Goal: Information Seeking & Learning: Learn about a topic

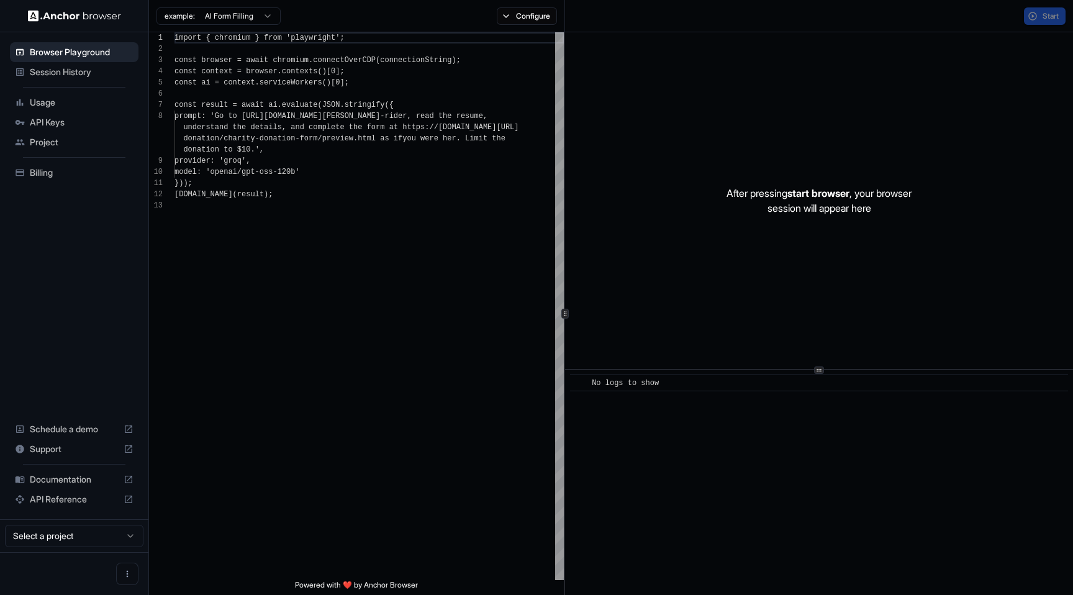
scroll to position [78, 0]
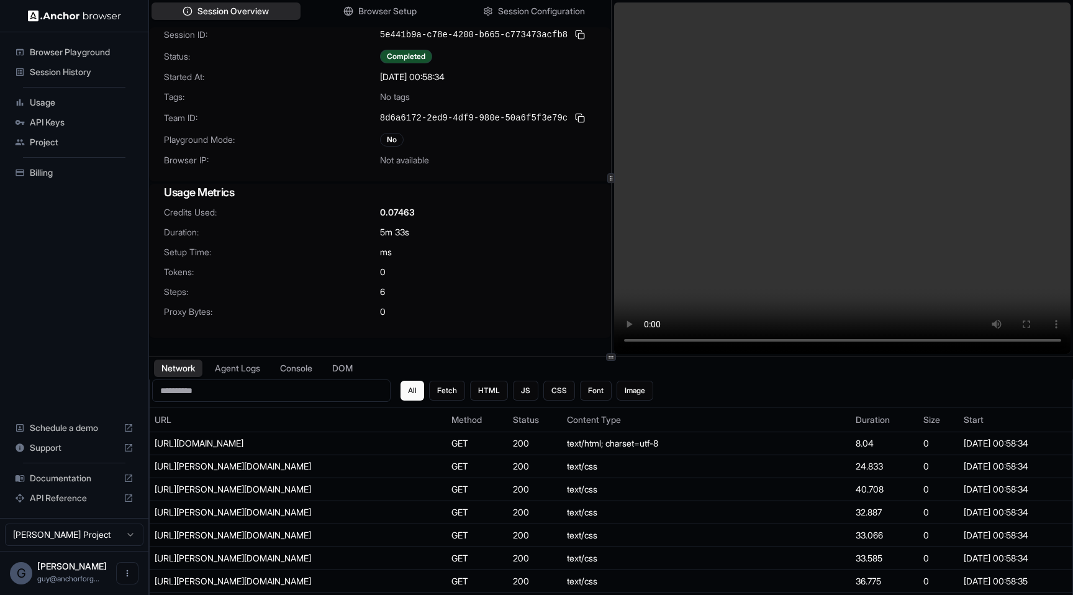
click at [735, 289] on video at bounding box center [842, 178] width 457 height 352
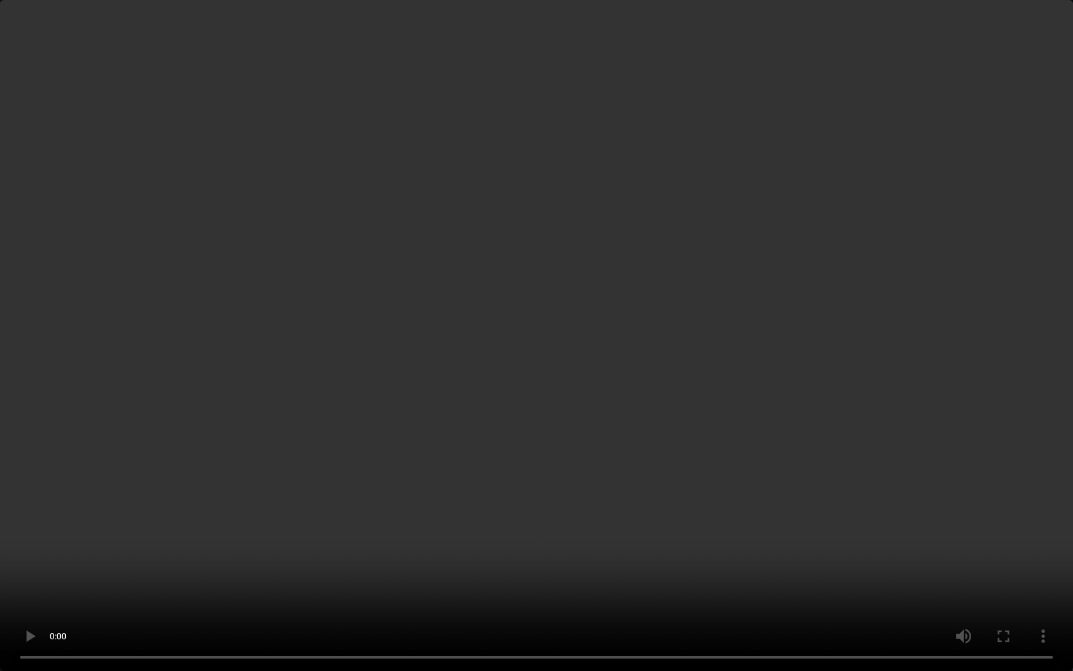
click at [191, 455] on video at bounding box center [536, 335] width 1073 height 671
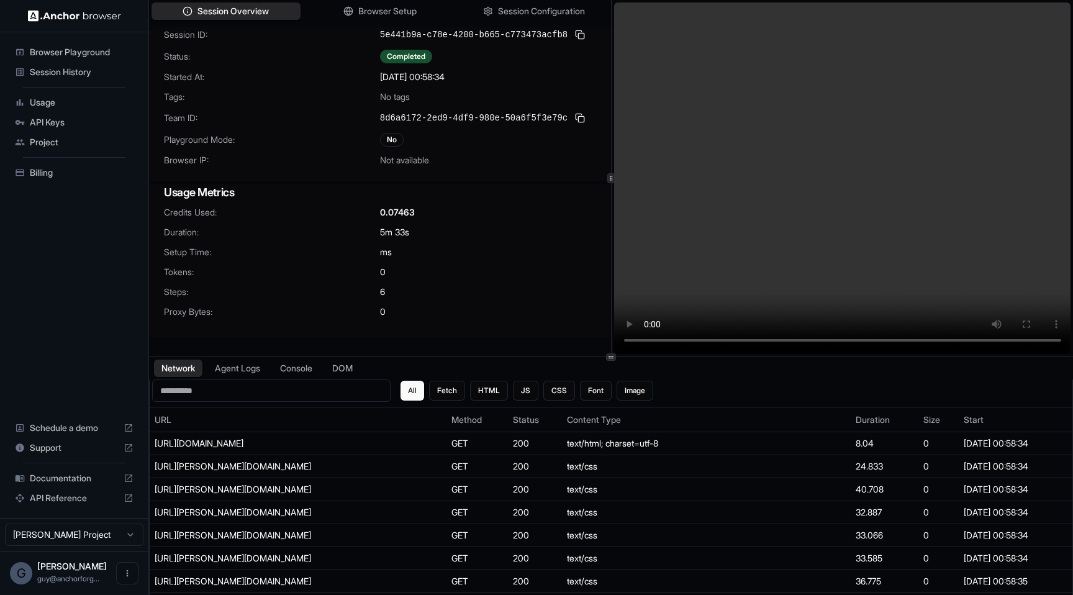
click at [796, 286] on video at bounding box center [842, 178] width 457 height 352
click at [263, 372] on button "Agent Logs" at bounding box center [238, 369] width 62 height 18
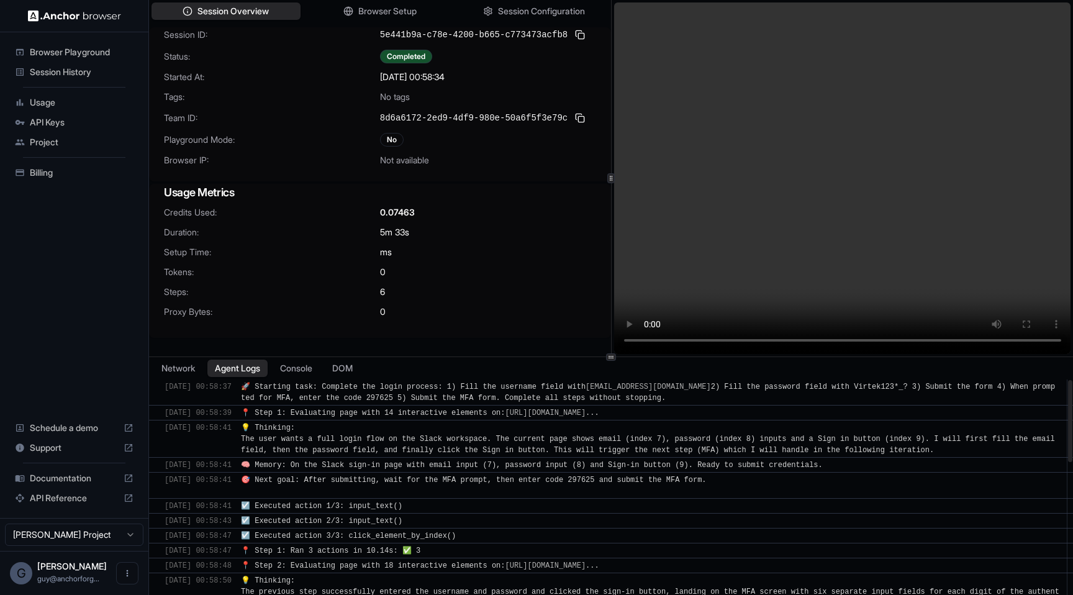
scroll to position [452, 0]
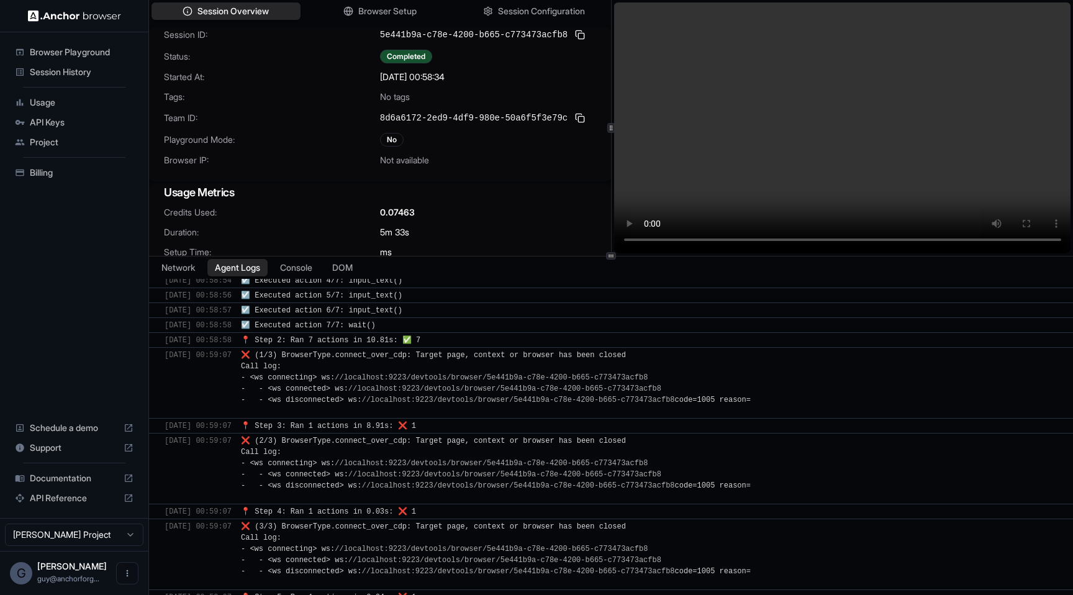
click at [601, 251] on div "Session Overview Browser Setup Session Configuration Session ID: 5e441b9a-c78e-…" at bounding box center [611, 297] width 924 height 595
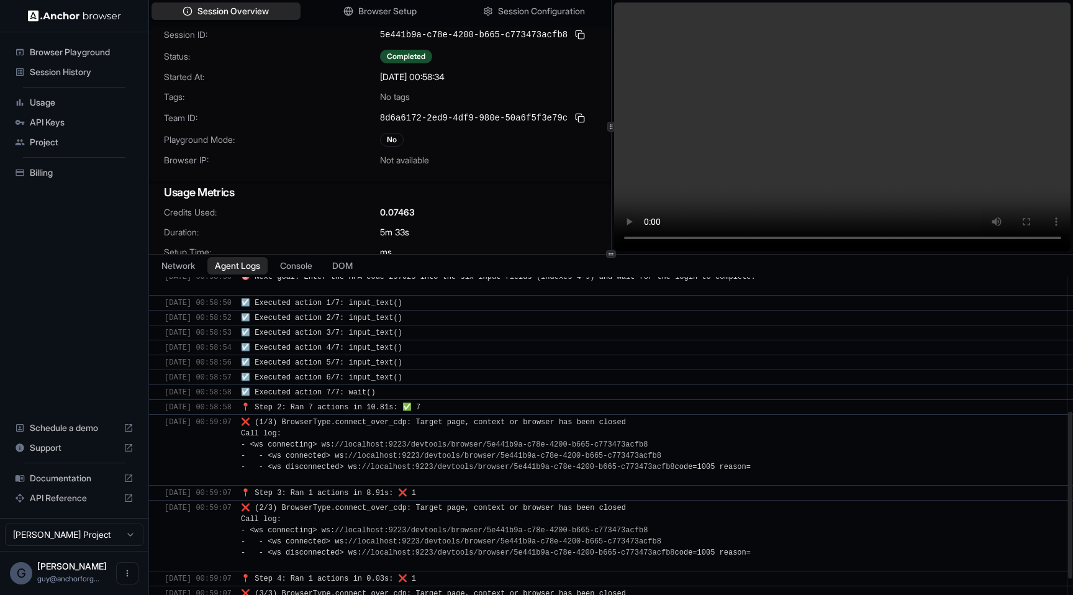
scroll to position [348, 0]
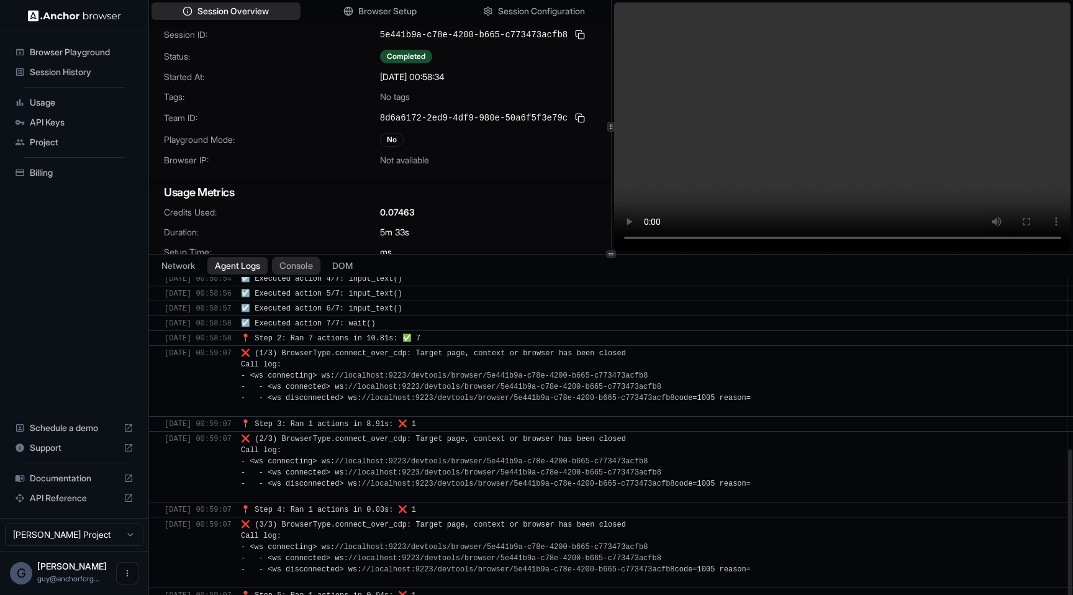
click at [320, 268] on button "Console" at bounding box center [296, 266] width 48 height 18
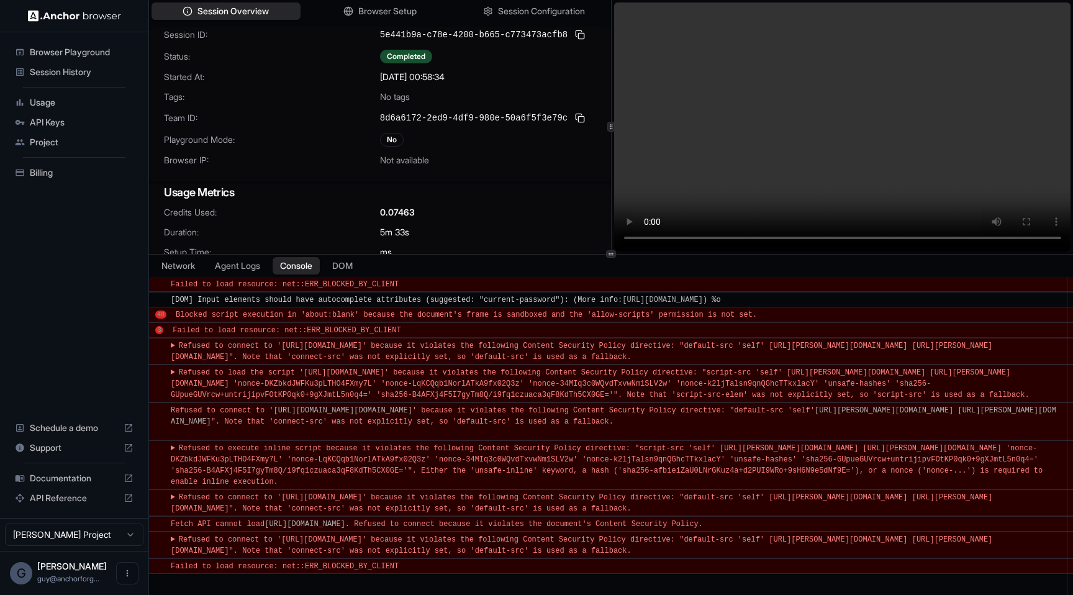
click at [249, 278] on div "​ Failed to load resource: net::ERR_BLOCKED_BY_CLIENT" at bounding box center [611, 284] width 924 height 16
click at [249, 263] on button "Agent Logs" at bounding box center [238, 266] width 62 height 18
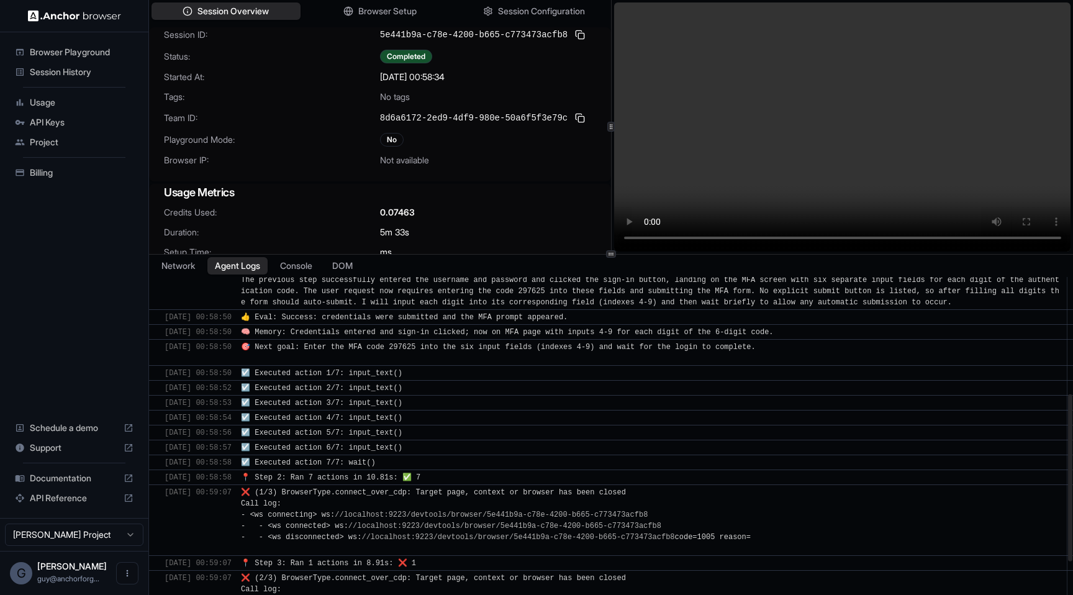
scroll to position [203, 0]
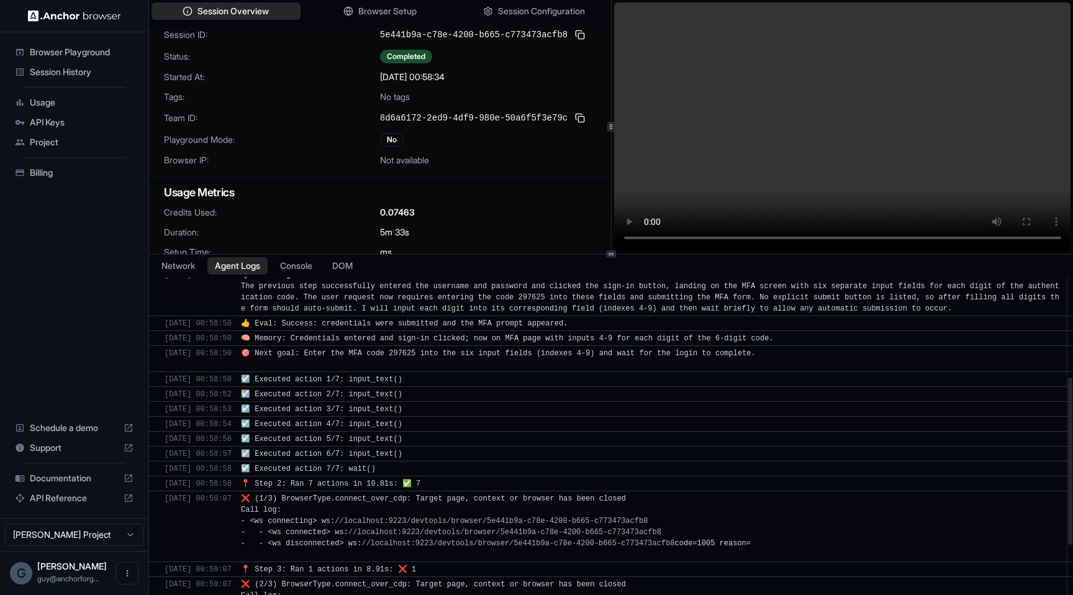
click at [384, 353] on span "🎯 Next goal: Enter the MFA code 297625 into the six input fields (indexes 4‑9) …" at bounding box center [498, 359] width 515 height 20
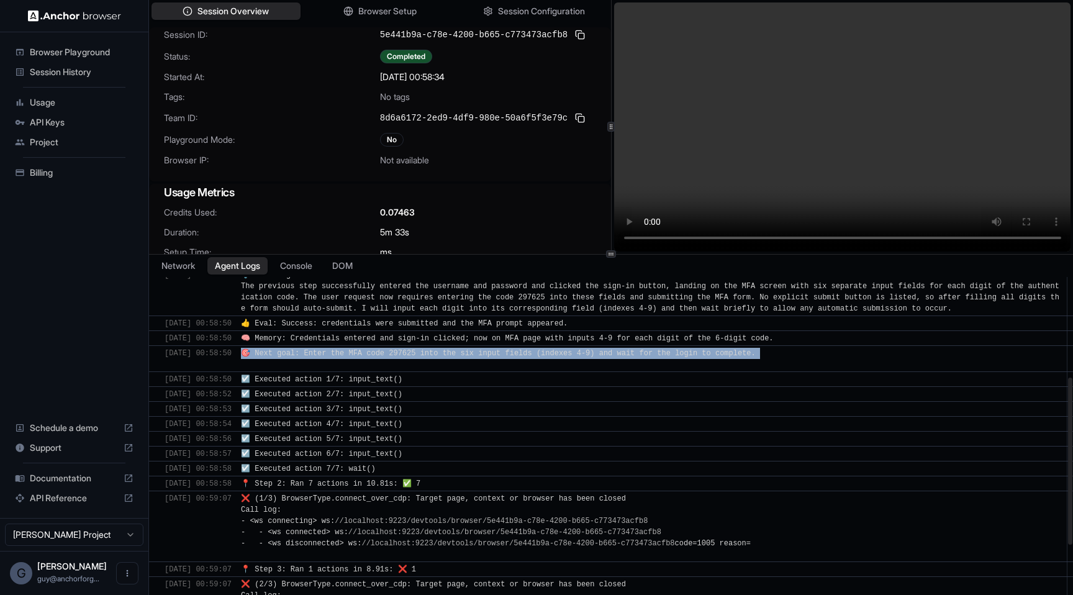
click at [384, 353] on span "🎯 Next goal: Enter the MFA code 297625 into the six input fields (indexes 4‑9) …" at bounding box center [498, 359] width 515 height 20
drag, startPoint x: 358, startPoint y: 378, endPoint x: 493, endPoint y: 460, distance: 157.4
click at [494, 460] on div "​ 9/19/2025, 00:58:37 🚀 Starting task: Complete the login process: 1) Fill the …" at bounding box center [611, 418] width 924 height 690
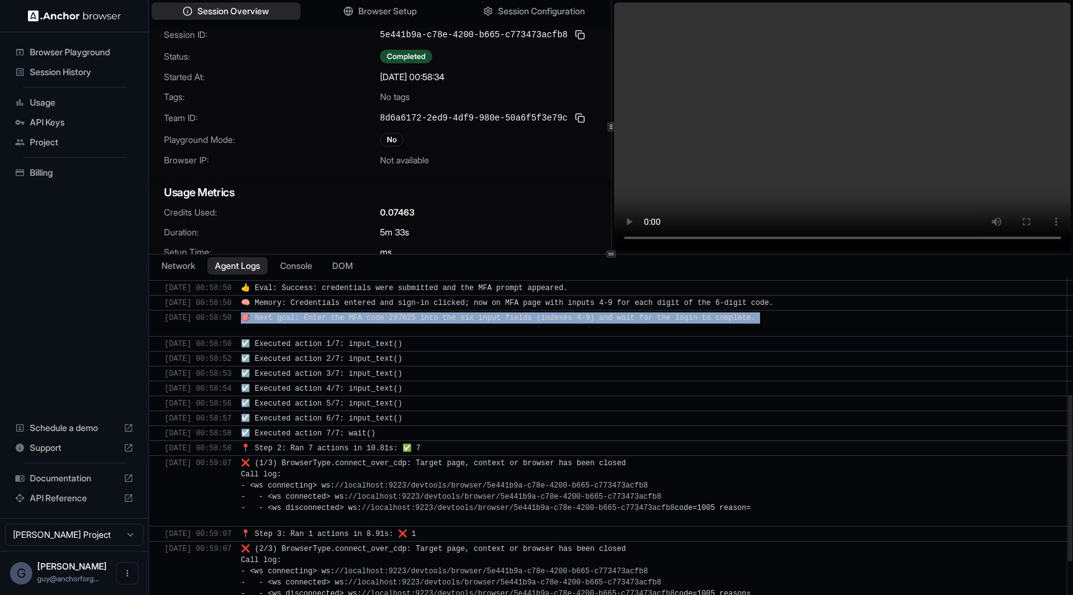
scroll to position [244, 0]
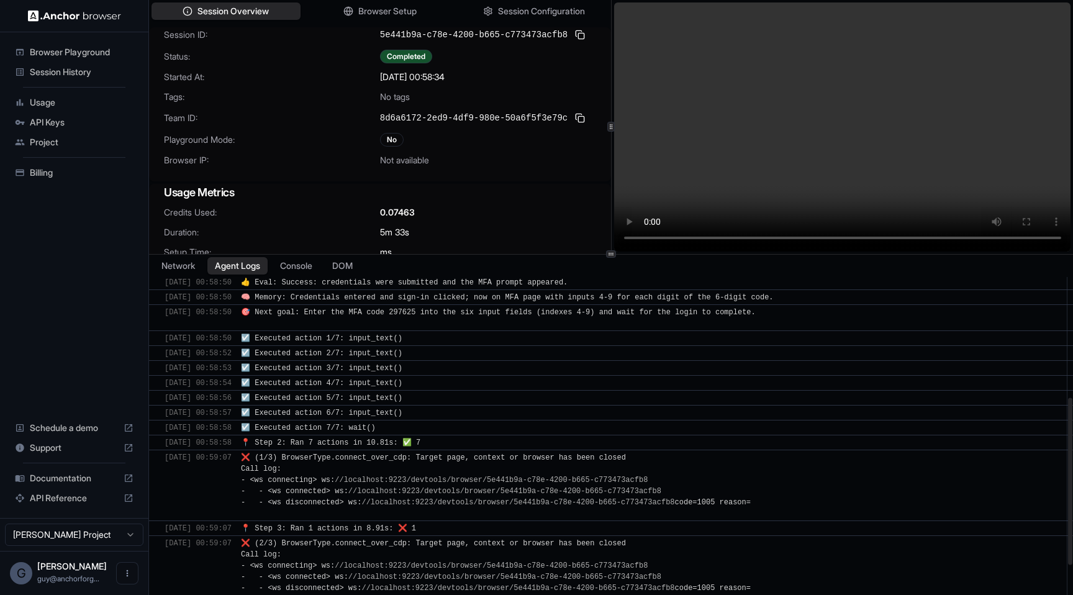
click at [376, 424] on span "☑️ Executed action 7/7: wait()" at bounding box center [308, 428] width 135 height 9
click at [413, 435] on div "​ 9/19/2025, 00:58:58 📍 Step 2: Ran 7 actions in 10.81s: ✅ 7" at bounding box center [611, 443] width 924 height 16
click at [456, 442] on div "📍 Step 2: Ran 7 actions in 10.81s: ✅ 7" at bounding box center [650, 442] width 819 height 11
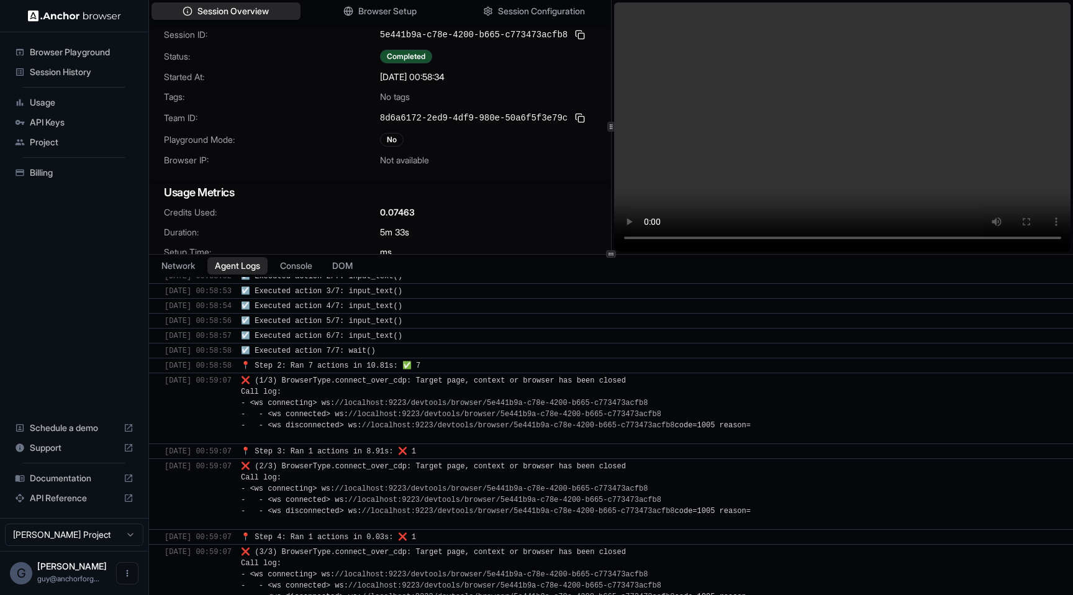
scroll to position [57, 0]
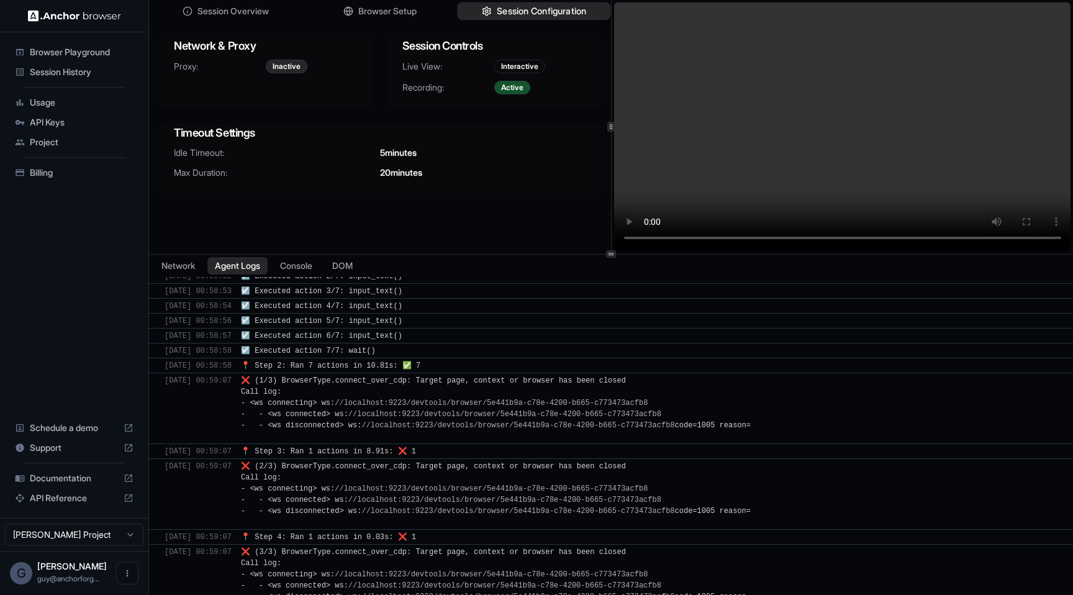
click at [523, 12] on span "Session Configuration" at bounding box center [541, 11] width 89 height 13
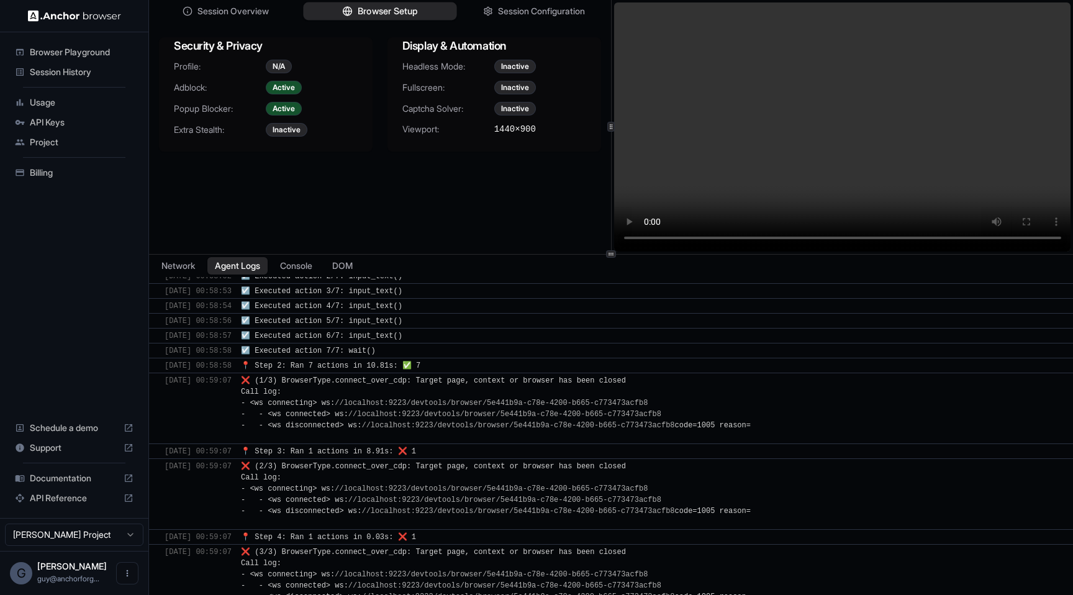
click at [409, 11] on span "Browser Setup" at bounding box center [388, 11] width 60 height 13
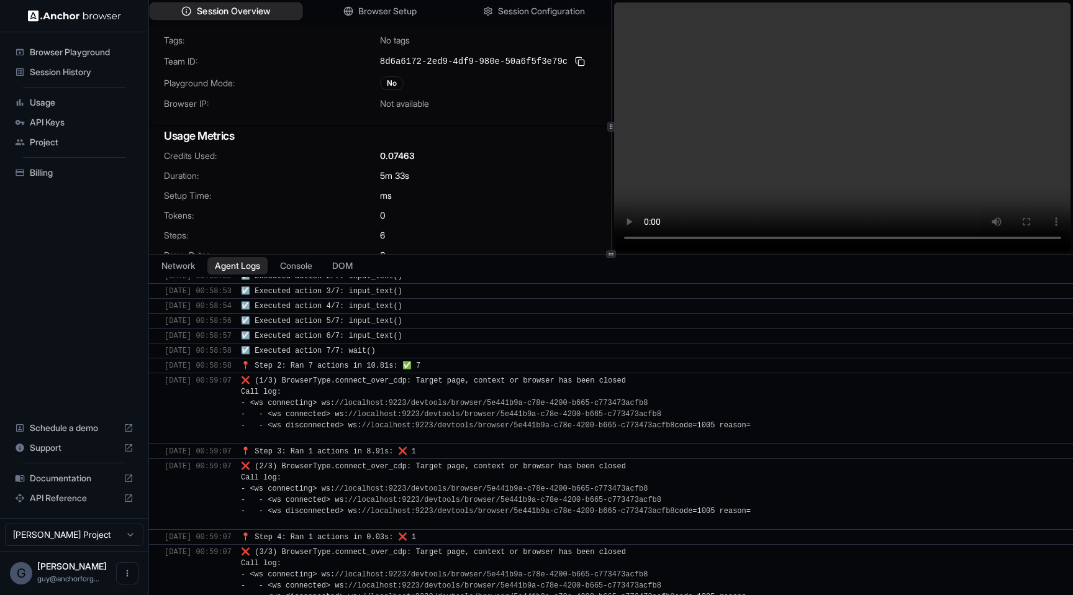
click at [232, 7] on span "Session Overview" at bounding box center [233, 11] width 73 height 13
click at [457, 364] on div "📍 Step 2: Ran 7 actions in 10.81s: ✅ 7" at bounding box center [650, 365] width 819 height 11
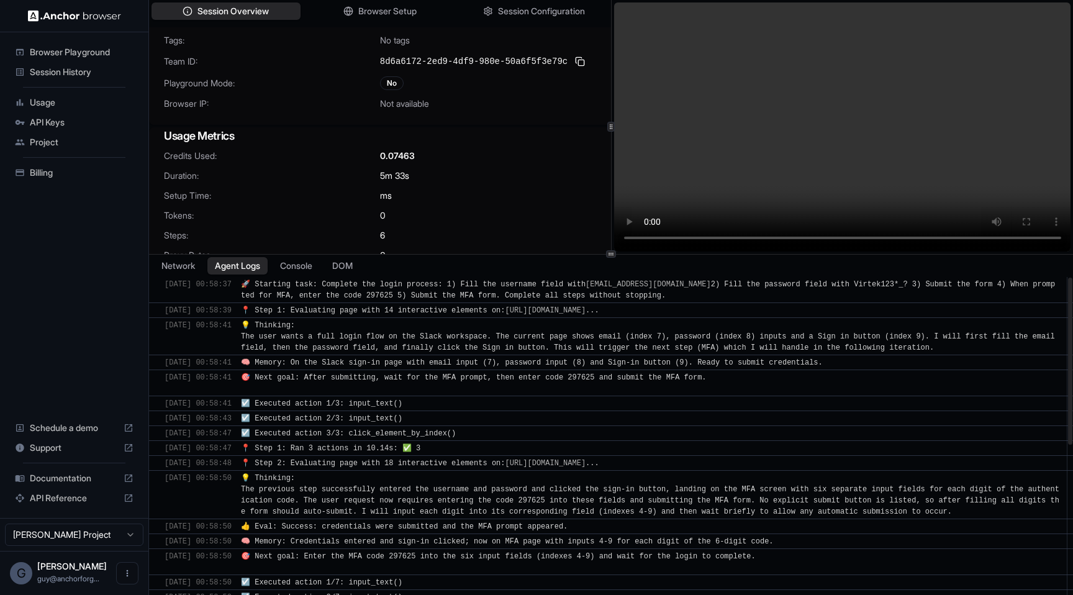
click at [526, 165] on div "Credits Used: 0.07463 Duration: 5m 33s Setup Time: ms Tokens: 0 Steps: 6 Proxy …" at bounding box center [380, 213] width 462 height 127
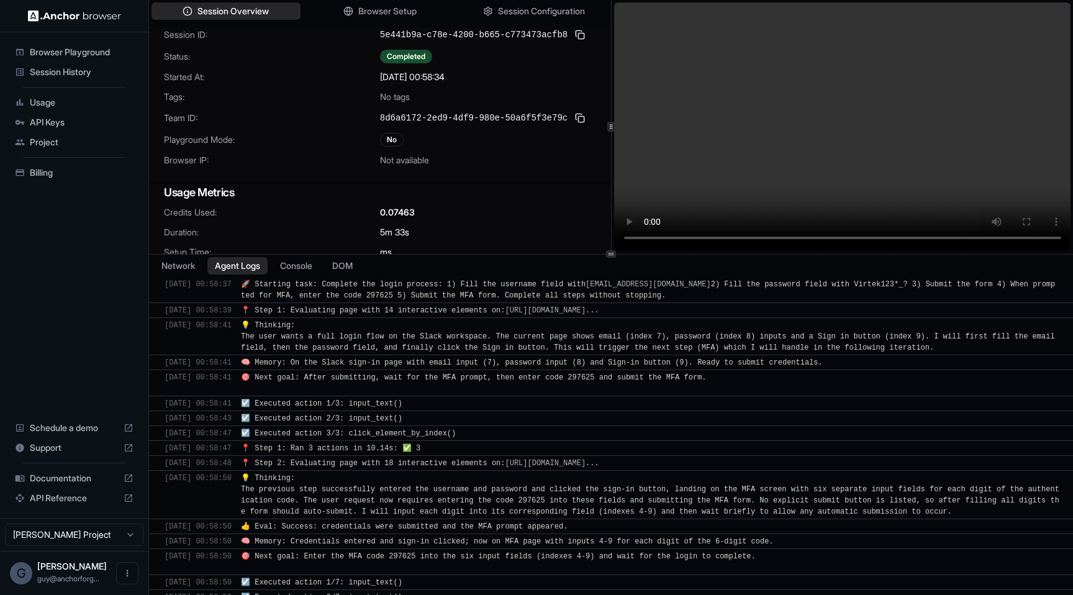
click at [82, 70] on span "Session History" at bounding box center [82, 72] width 104 height 12
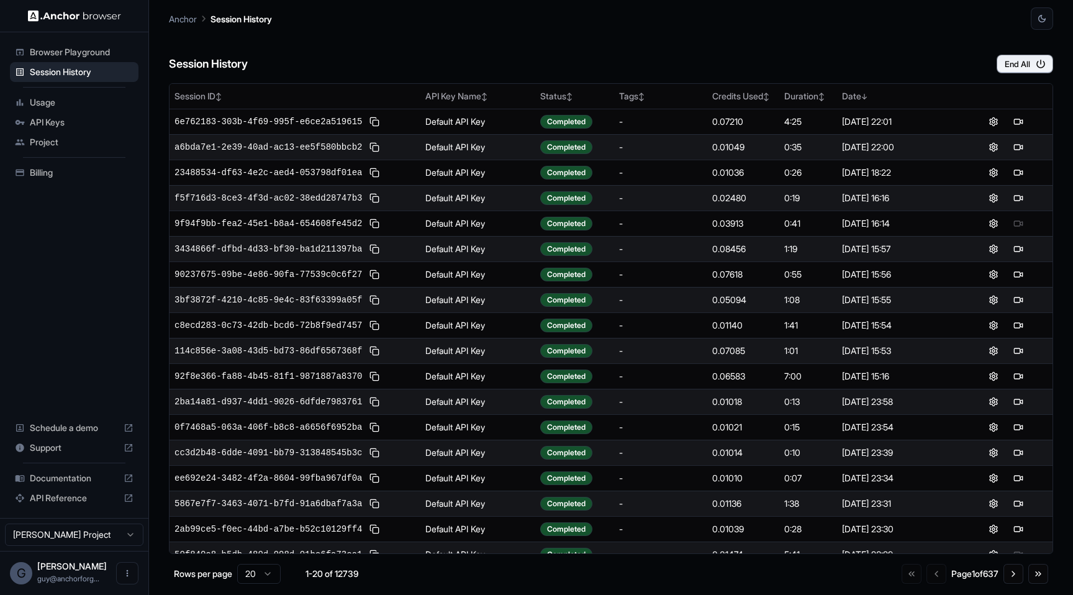
click at [81, 58] on span "Browser Playground" at bounding box center [82, 52] width 104 height 12
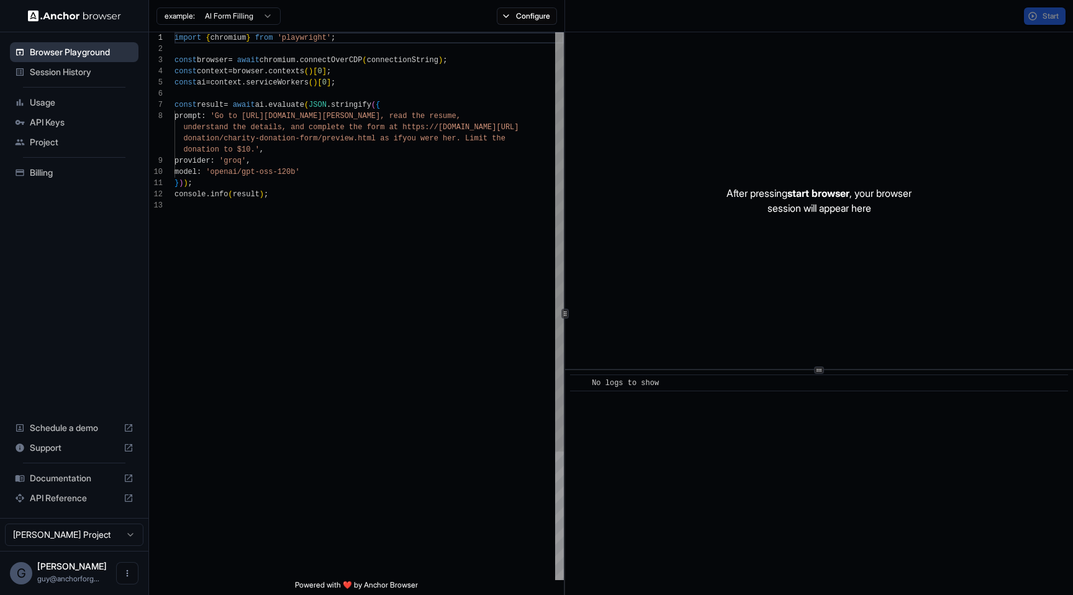
scroll to position [78, 0]
